Goal: Entertainment & Leisure: Browse casually

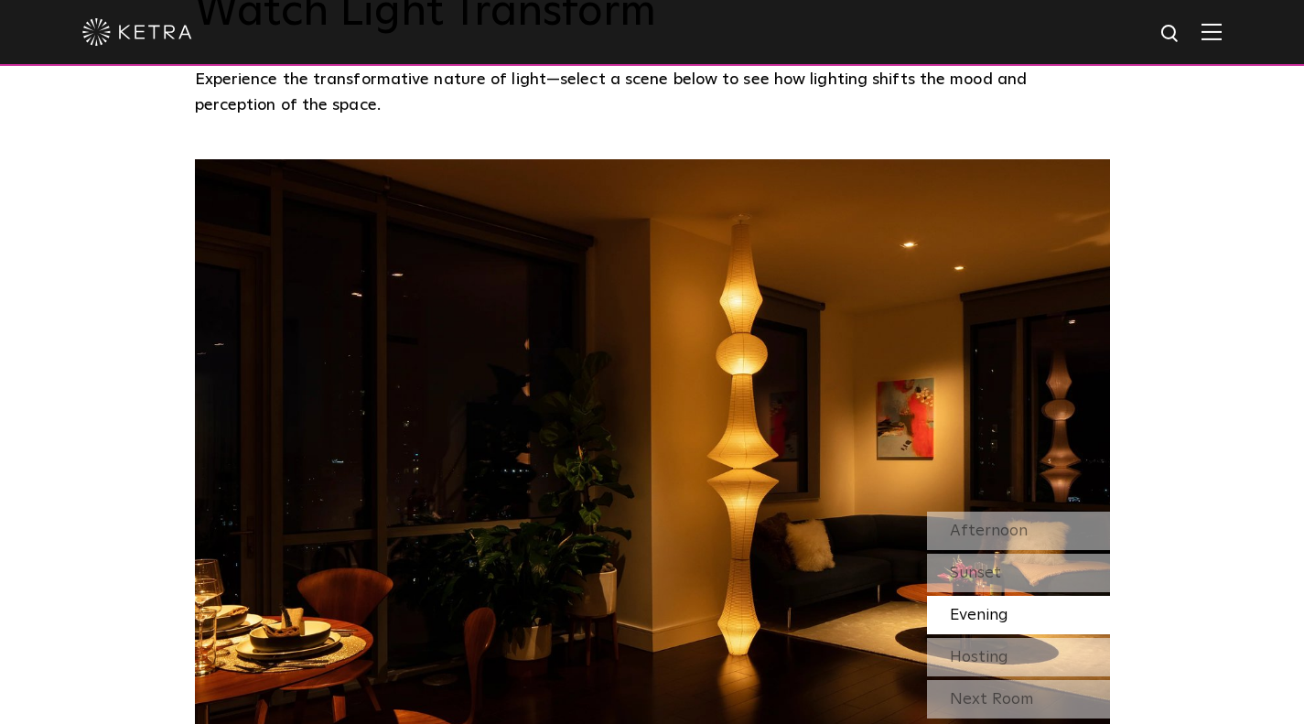
click at [979, 618] on span "Evening" at bounding box center [979, 615] width 59 height 16
click at [980, 658] on span "Hosting" at bounding box center [979, 657] width 59 height 16
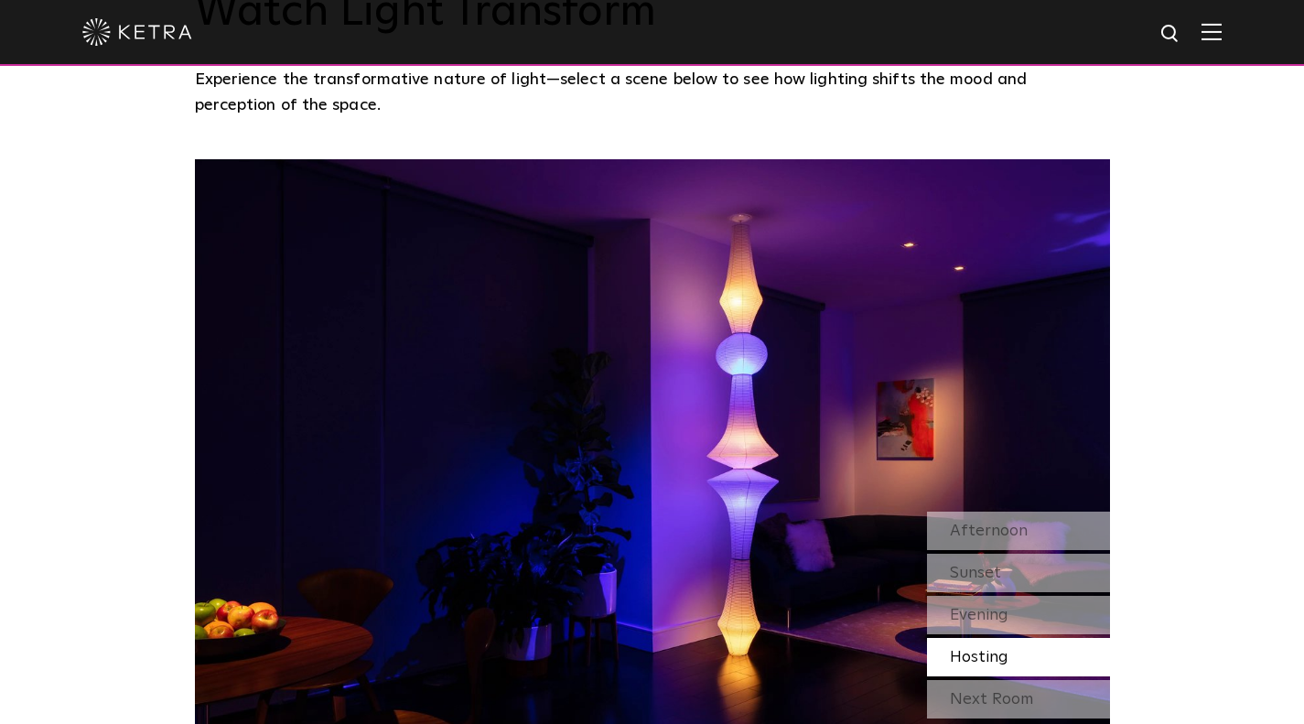
click at [1252, 293] on div "Watch Light Transform Experience the transformative nature of light—select a sc…" at bounding box center [652, 352] width 1304 height 896
click at [944, 695] on div "Next Room" at bounding box center [1018, 699] width 183 height 38
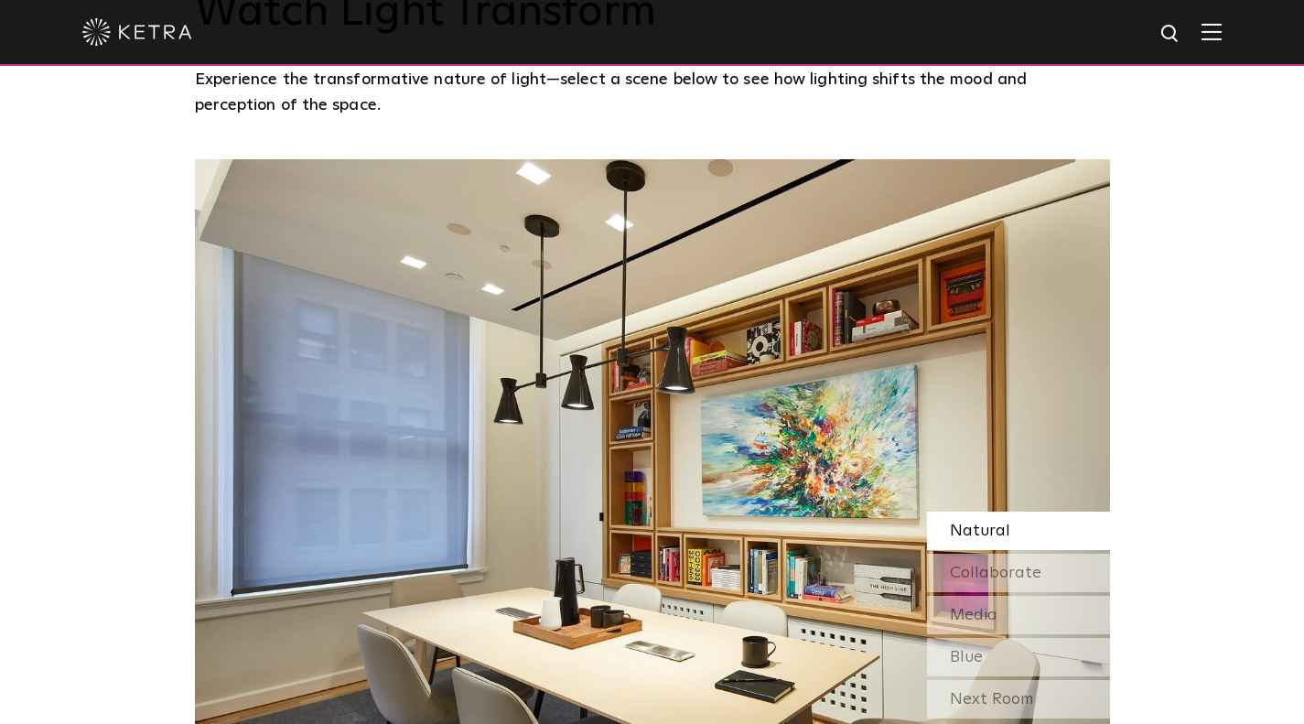
click at [940, 687] on div "Next Room" at bounding box center [1018, 699] width 183 height 38
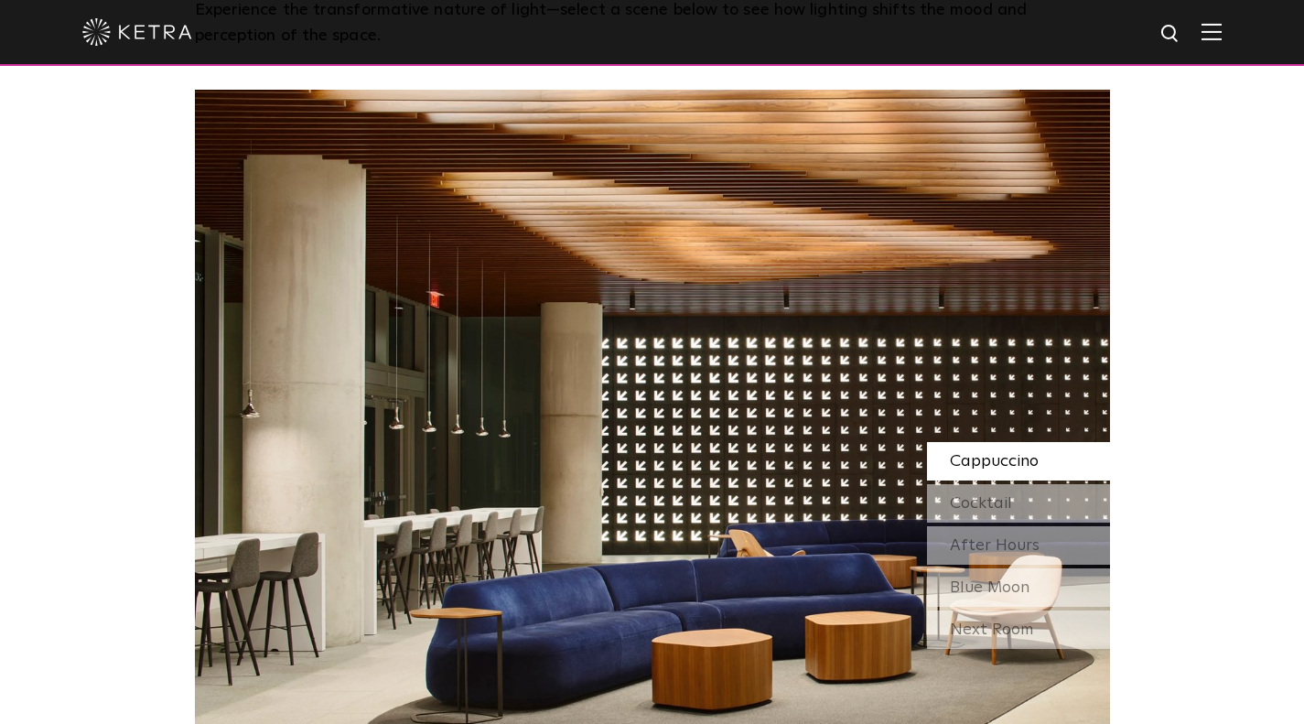
scroll to position [1556, 0]
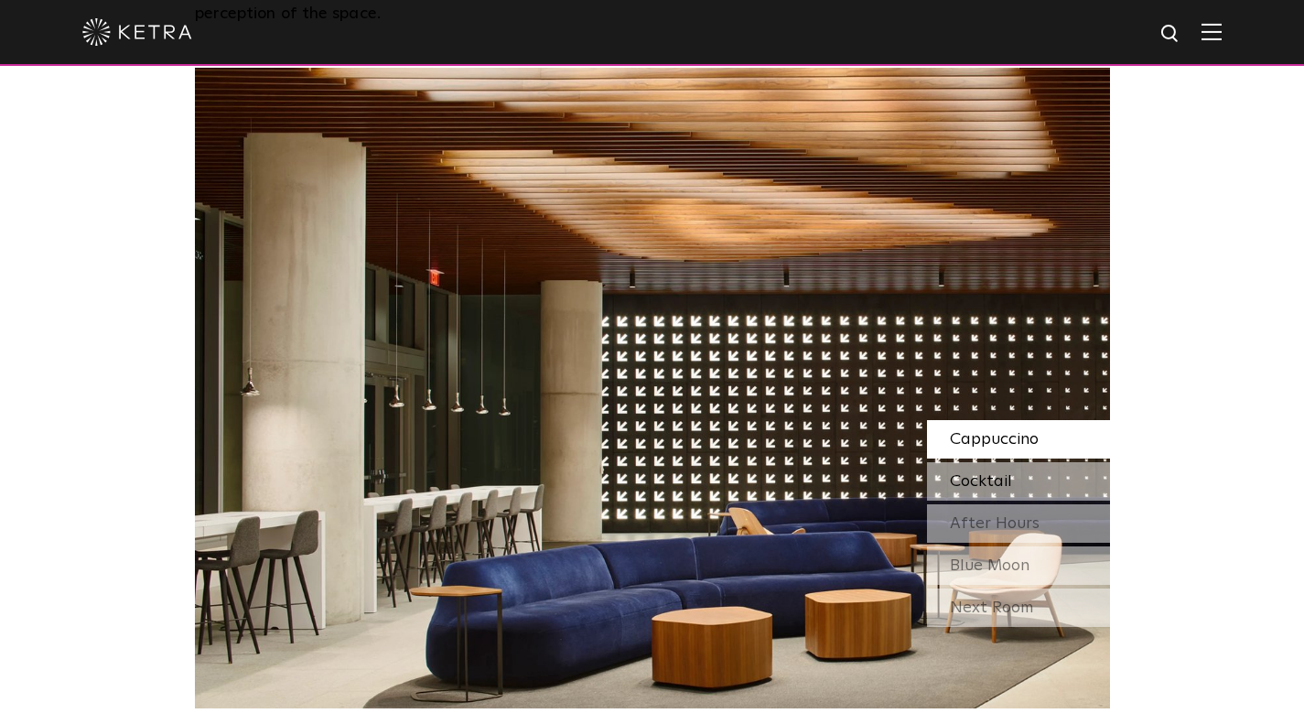
click at [950, 482] on span "Cocktail" at bounding box center [981, 481] width 62 height 16
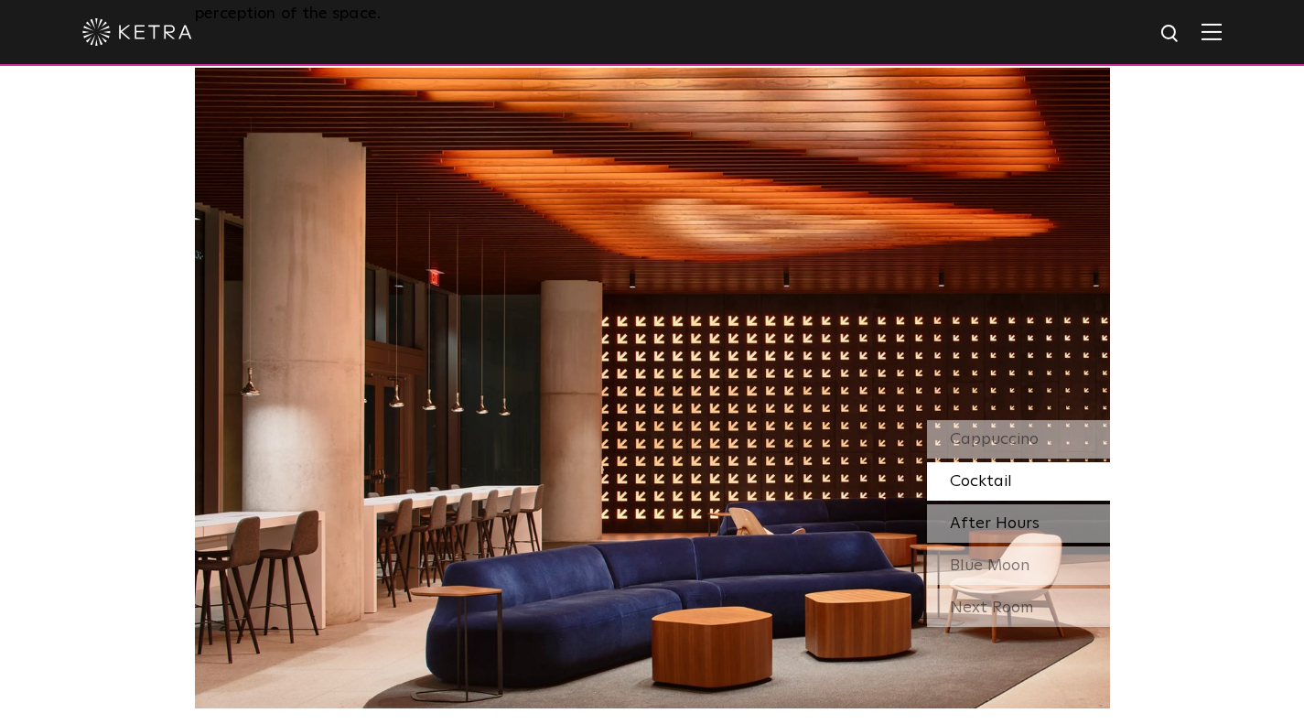
click at [951, 526] on span "After Hours" at bounding box center [995, 523] width 90 height 16
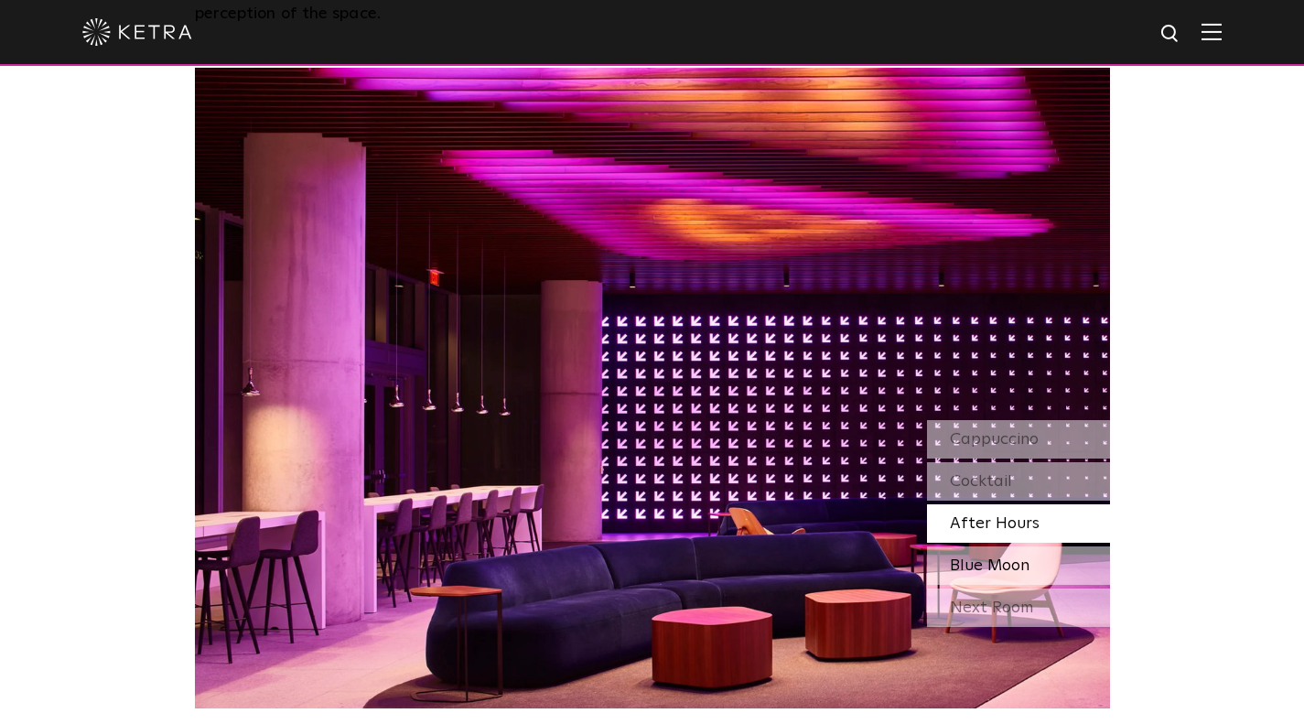
click at [987, 572] on span "Blue Moon" at bounding box center [990, 565] width 80 height 16
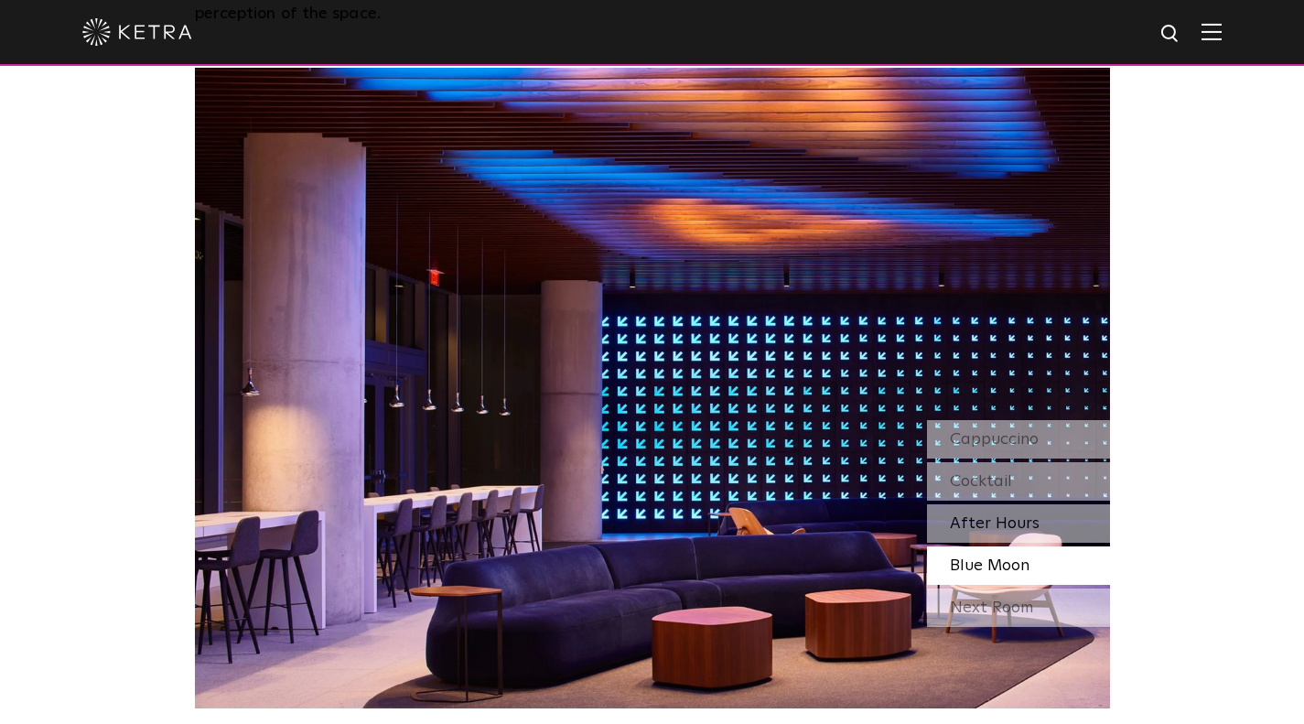
click at [984, 532] on span "After Hours" at bounding box center [995, 523] width 90 height 16
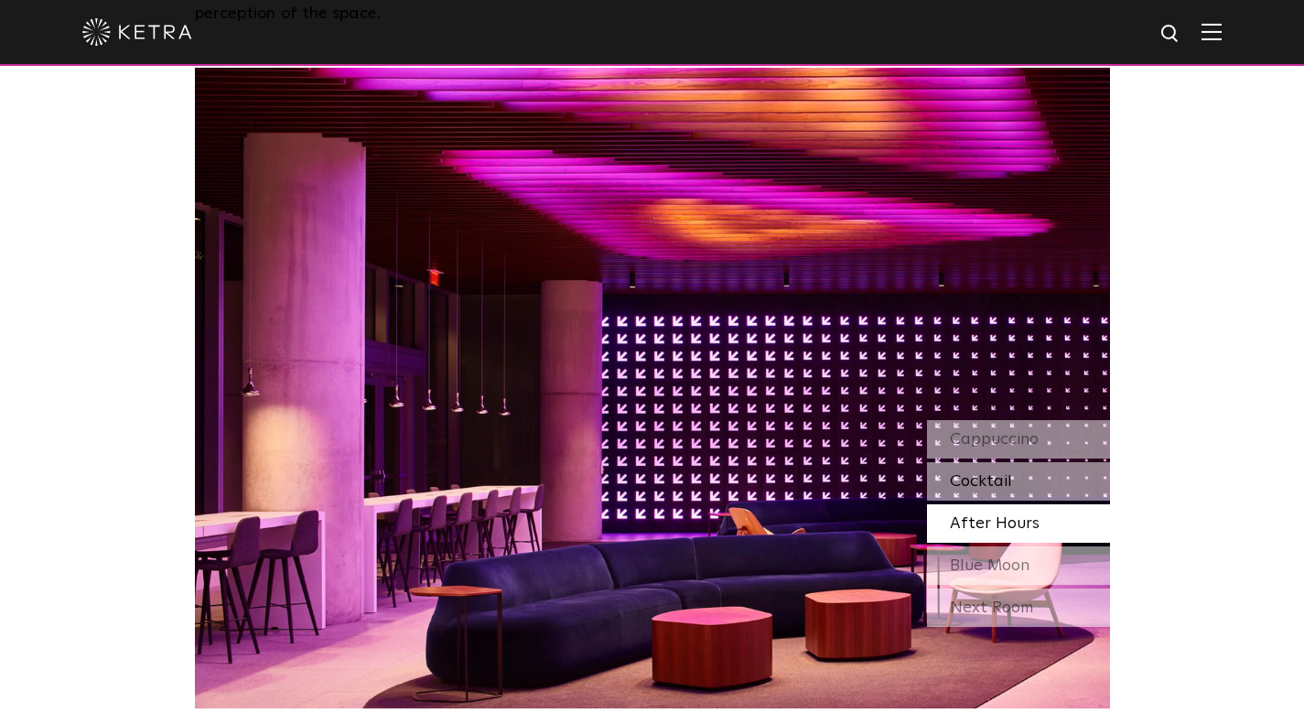
click at [992, 487] on span "Cocktail" at bounding box center [981, 481] width 62 height 16
